Goal: Entertainment & Leisure: Consume media (video, audio)

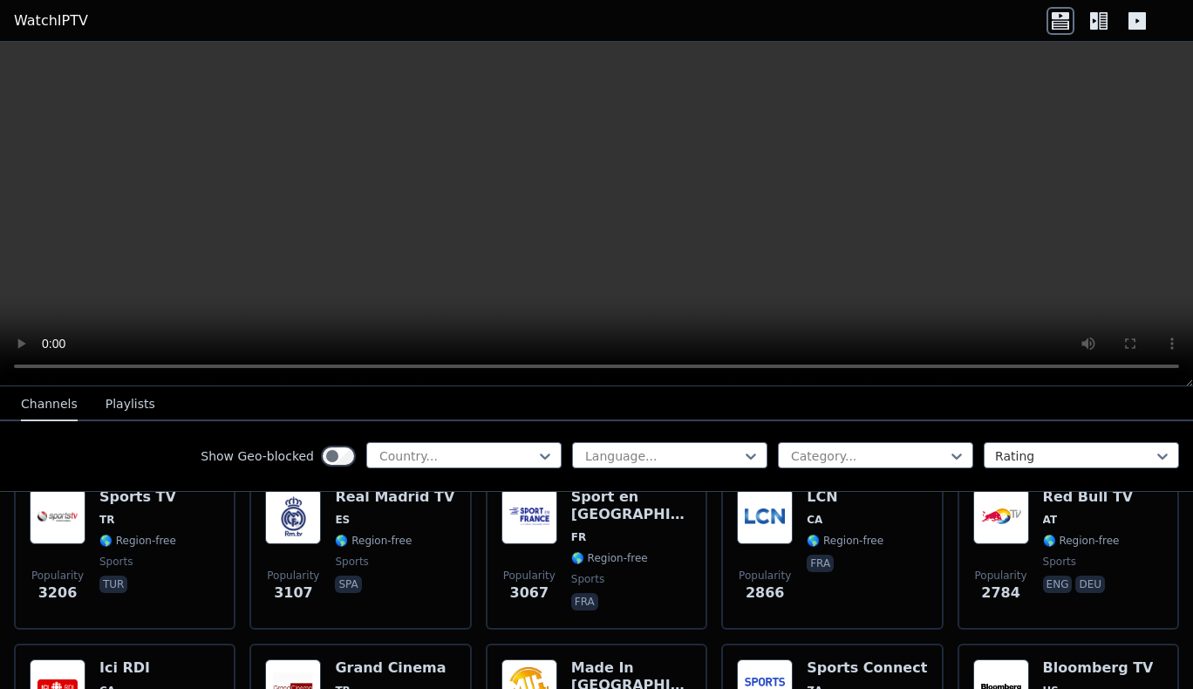
scroll to position [570, 0]
click at [1097, 18] on icon at bounding box center [1094, 20] width 8 height 17
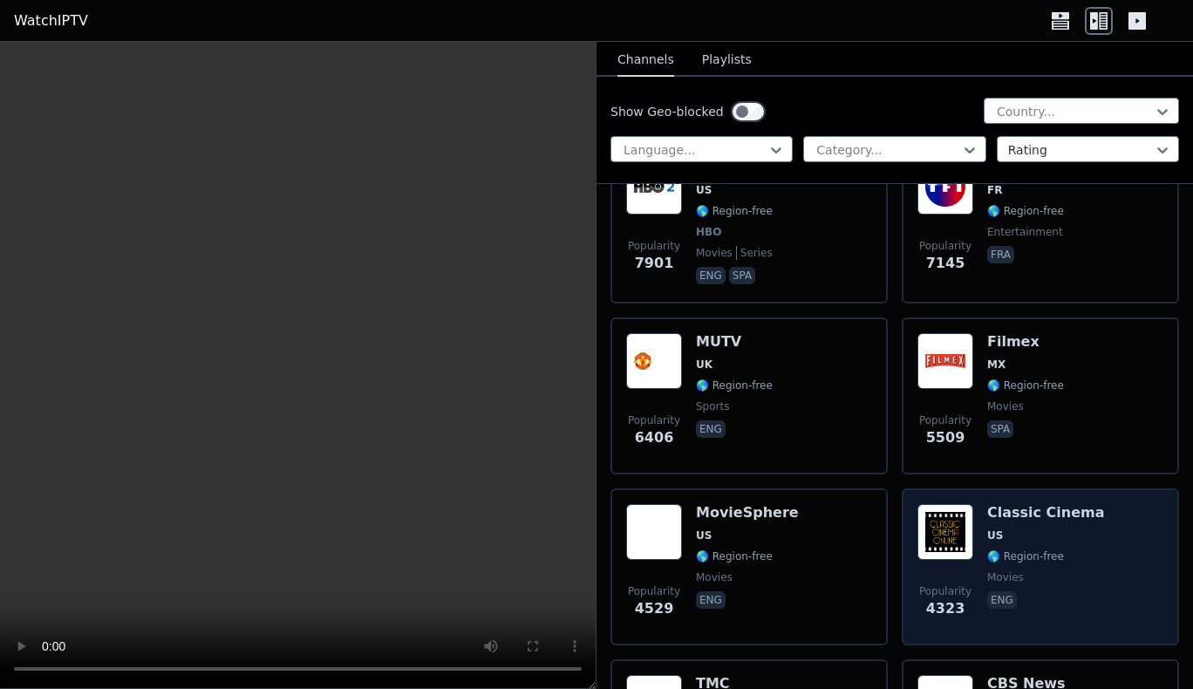
scroll to position [0, 0]
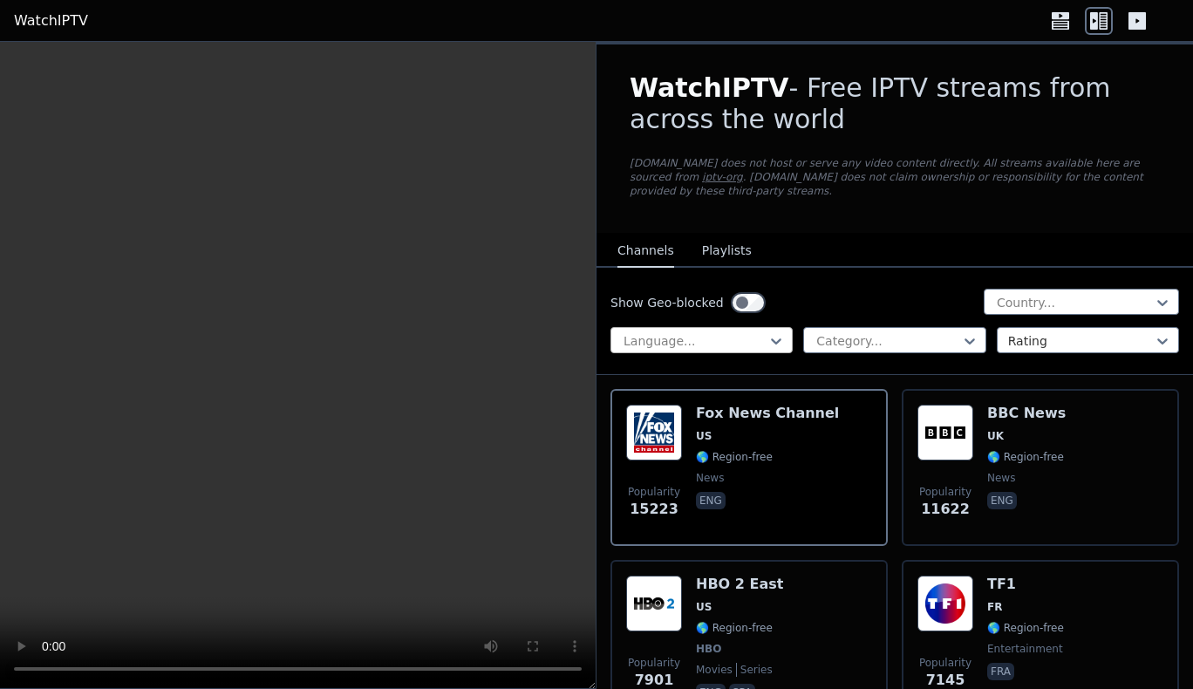
click at [784, 327] on div "Language..." at bounding box center [701, 340] width 182 height 26
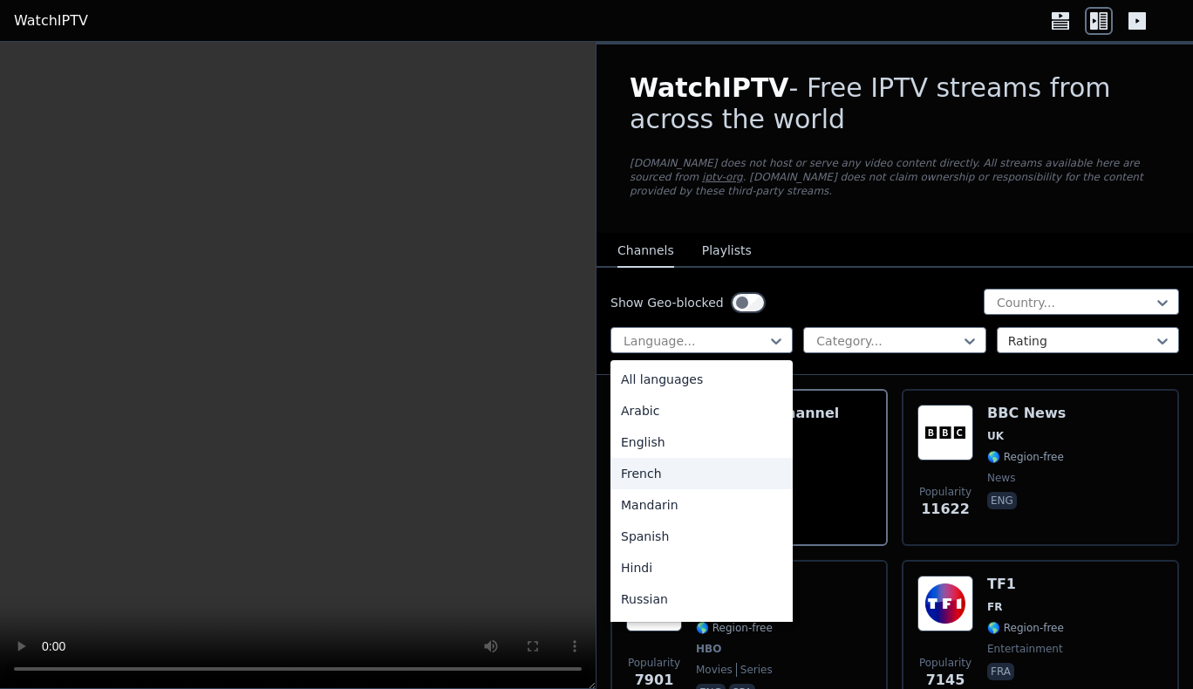
click at [674, 463] on div "French" at bounding box center [701, 473] width 182 height 31
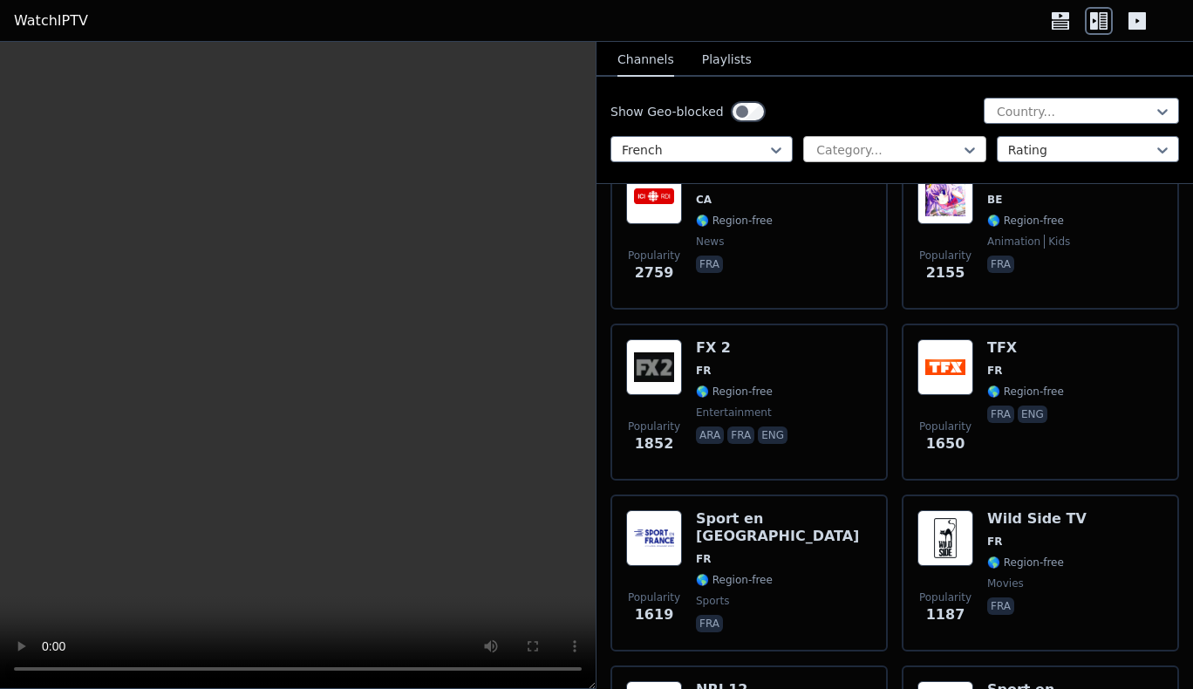
scroll to position [552, 0]
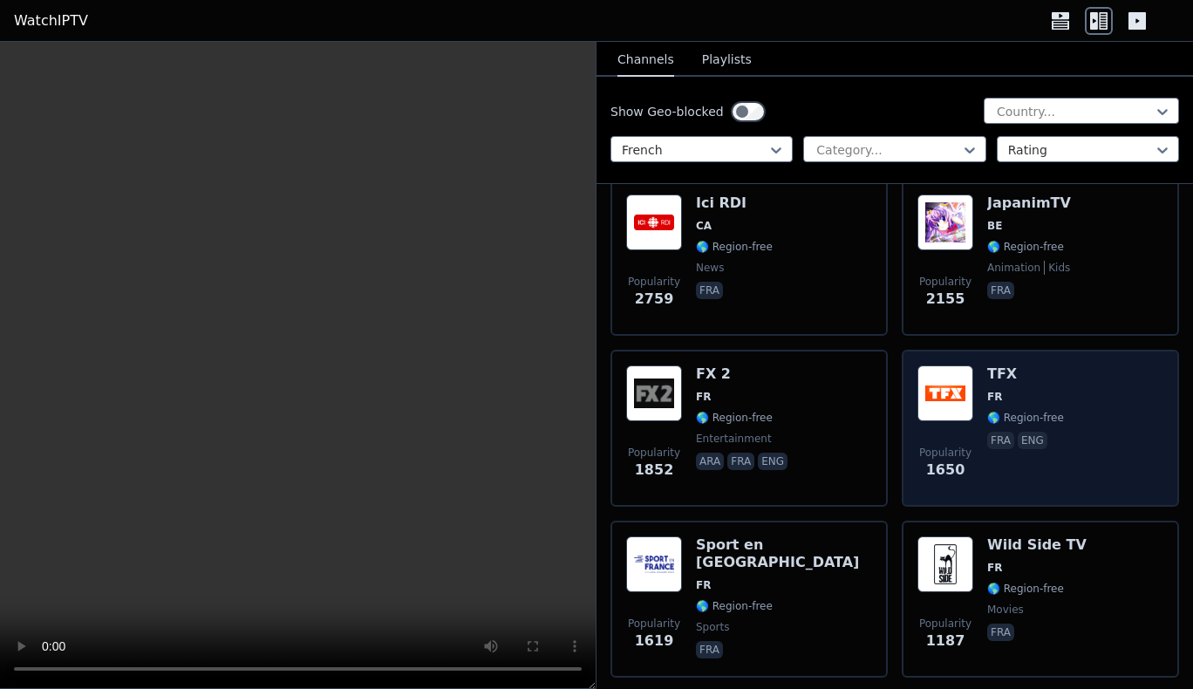
click at [972, 390] on div "Popularity 1650 TFX FR 🌎 Region-free fra eng" at bounding box center [1040, 428] width 246 height 126
click at [1032, 365] on h6 "TFX" at bounding box center [1025, 373] width 77 height 17
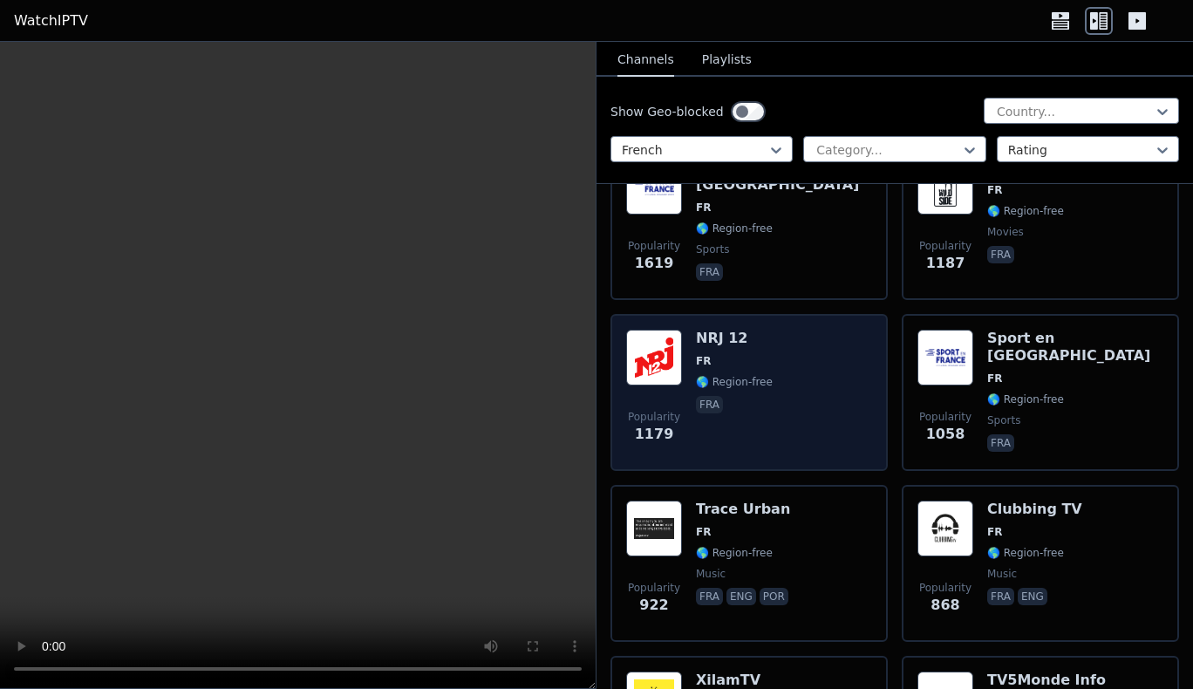
scroll to position [933, 0]
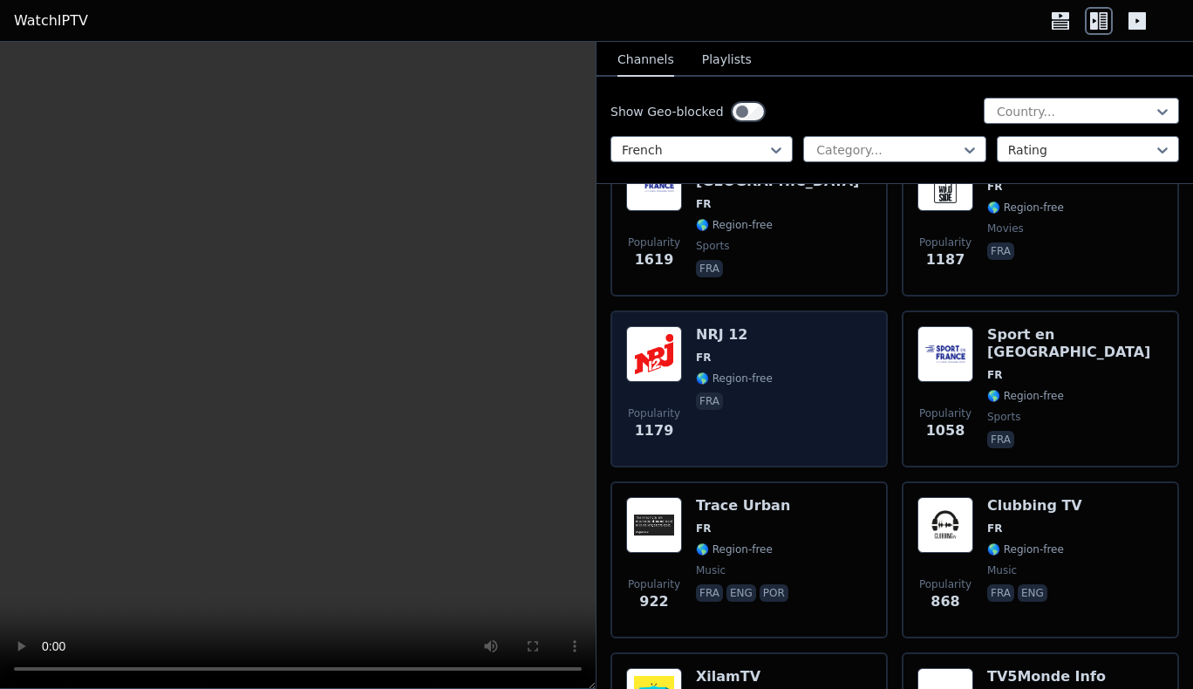
click at [767, 414] on div "Popularity 1179 NRJ 12 FR 🌎 Region-free fra" at bounding box center [749, 389] width 246 height 126
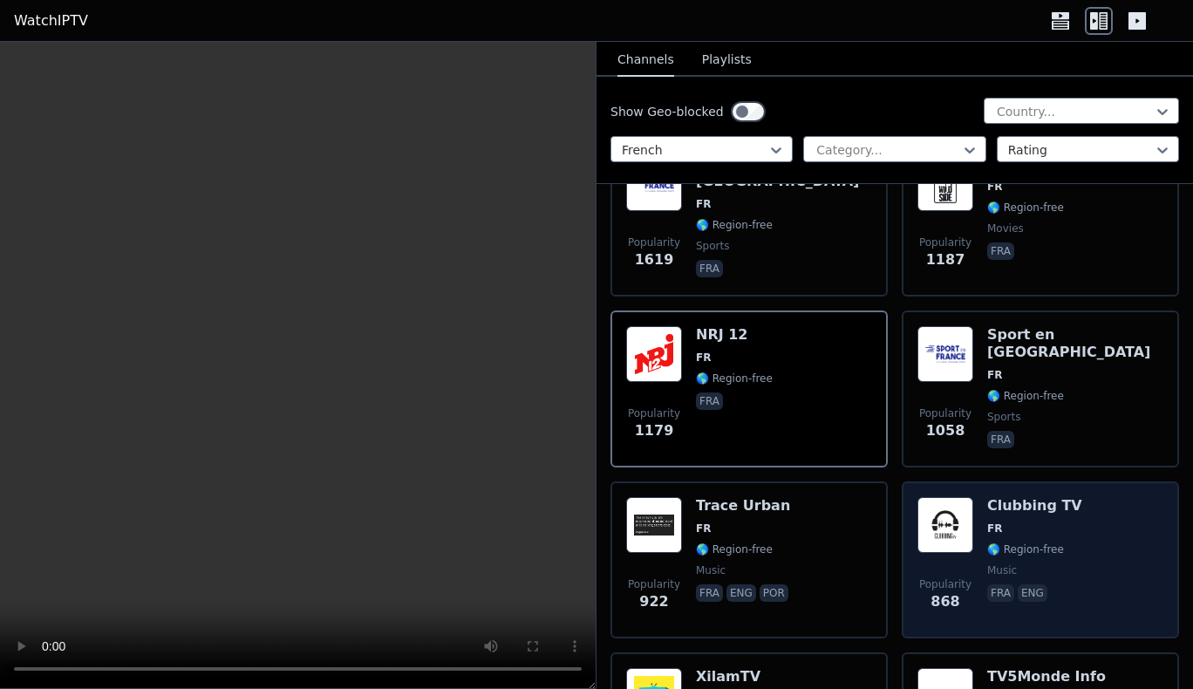
click at [946, 498] on img at bounding box center [945, 525] width 56 height 56
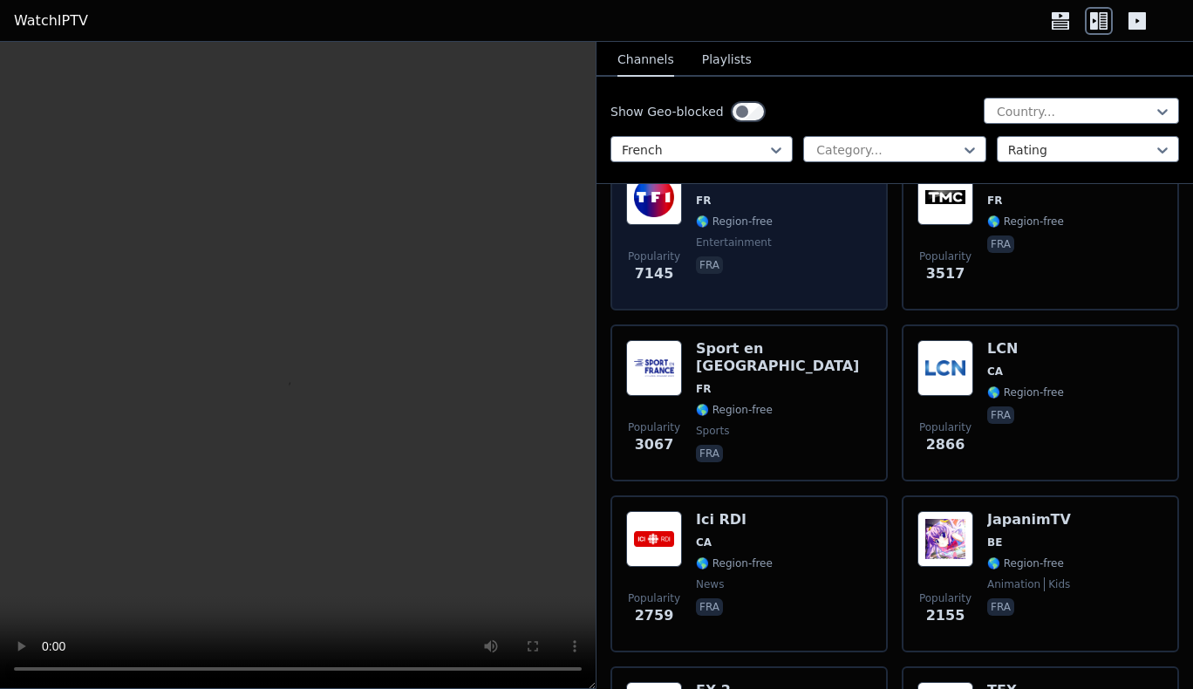
scroll to position [217, 0]
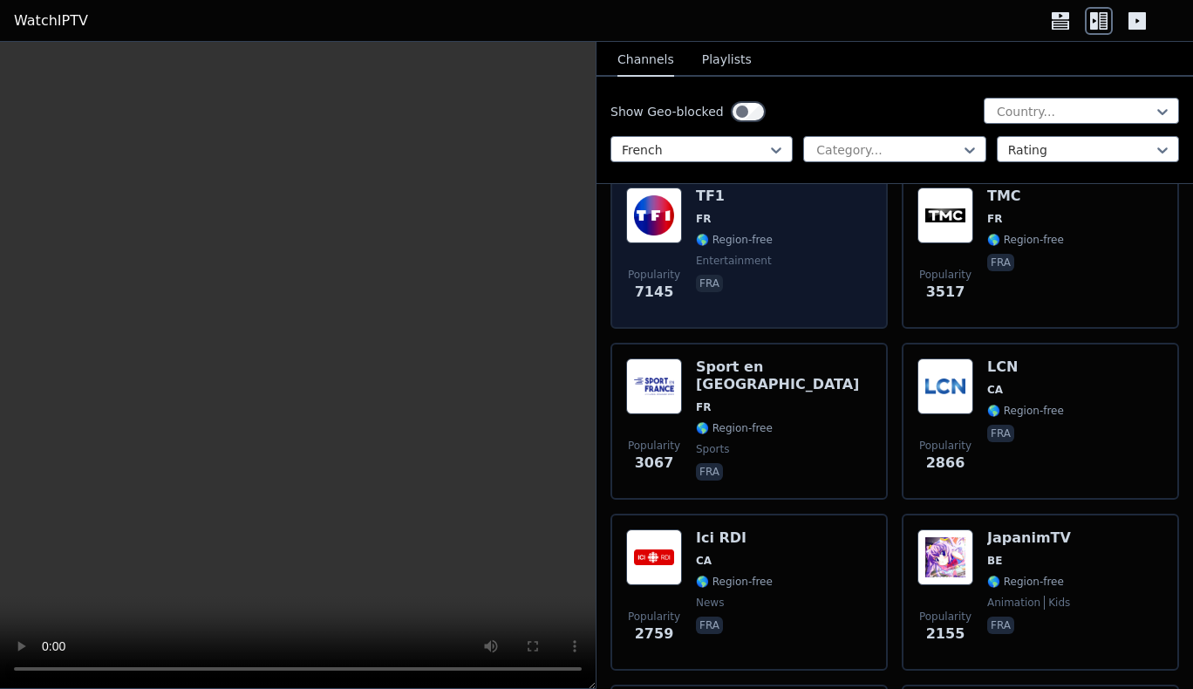
click at [752, 212] on div "TF1 FR 🌎 Region-free entertainment fra" at bounding box center [734, 250] width 77 height 126
